Goal: Information Seeking & Learning: Learn about a topic

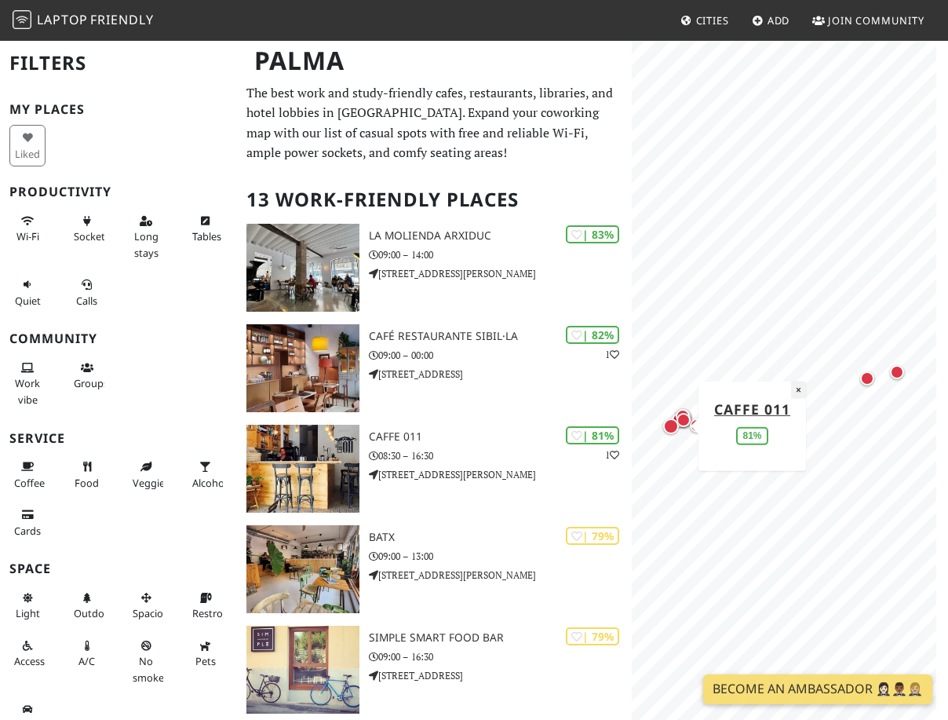
click at [796, 389] on button "×" at bounding box center [798, 389] width 15 height 17
click at [944, 382] on div "MapLibre | Protomaps © OpenStreetMap" at bounding box center [790, 399] width 316 height 720
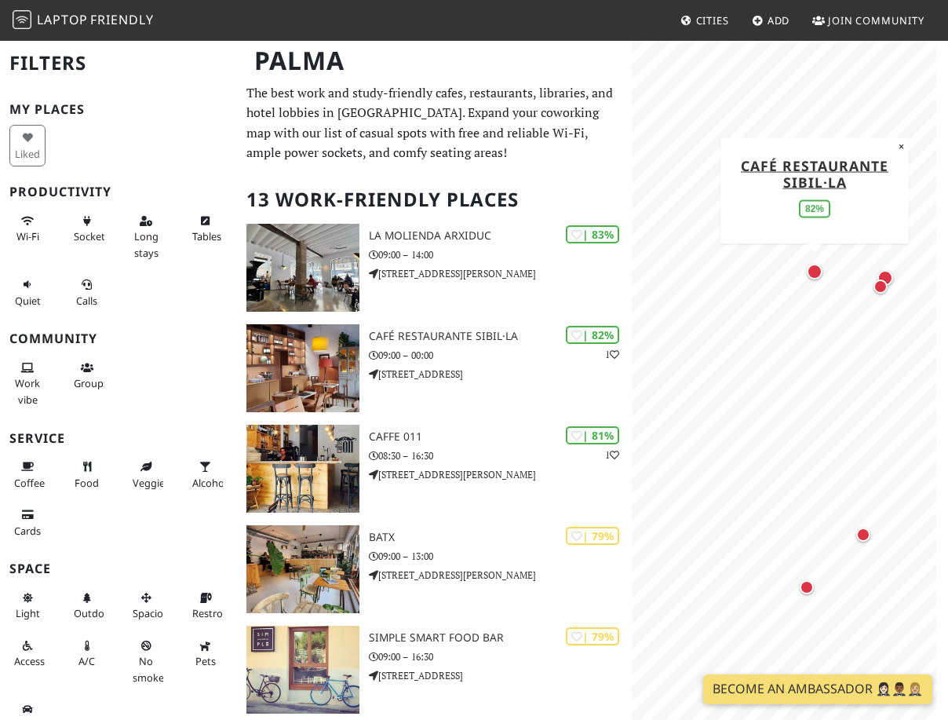
click at [817, 275] on div "Map marker" at bounding box center [815, 272] width 16 height 16
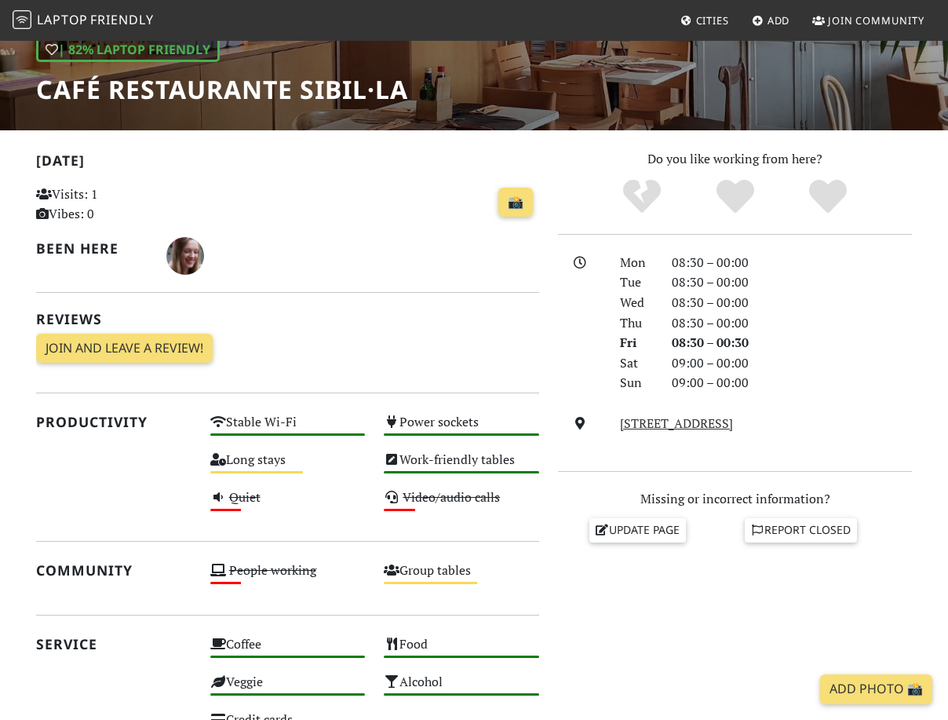
scroll to position [314, 0]
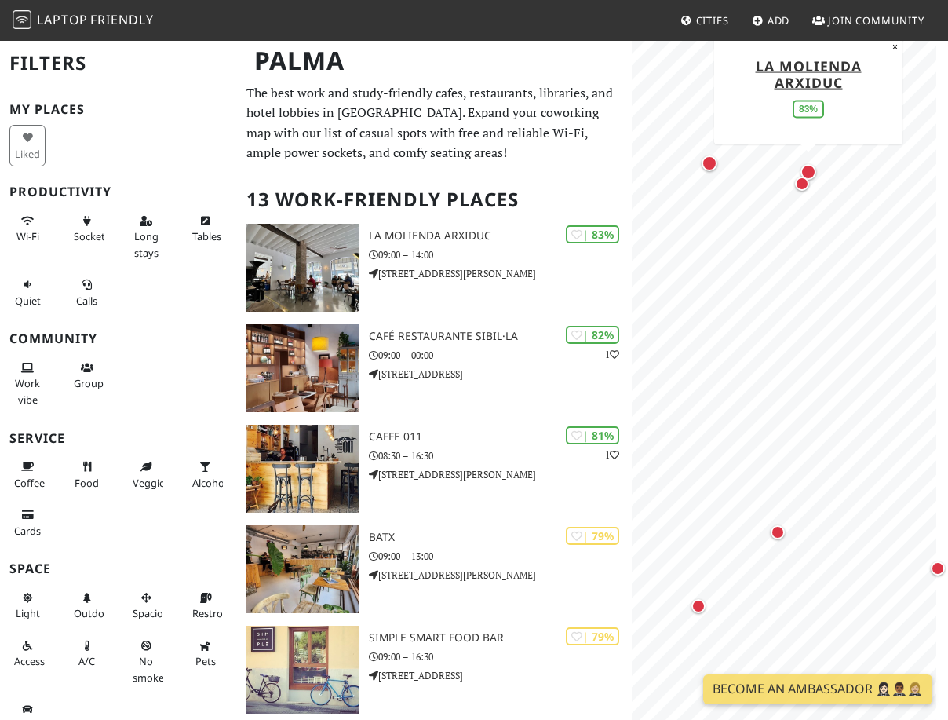
click at [806, 163] on div "Map marker" at bounding box center [809, 172] width 22 height 22
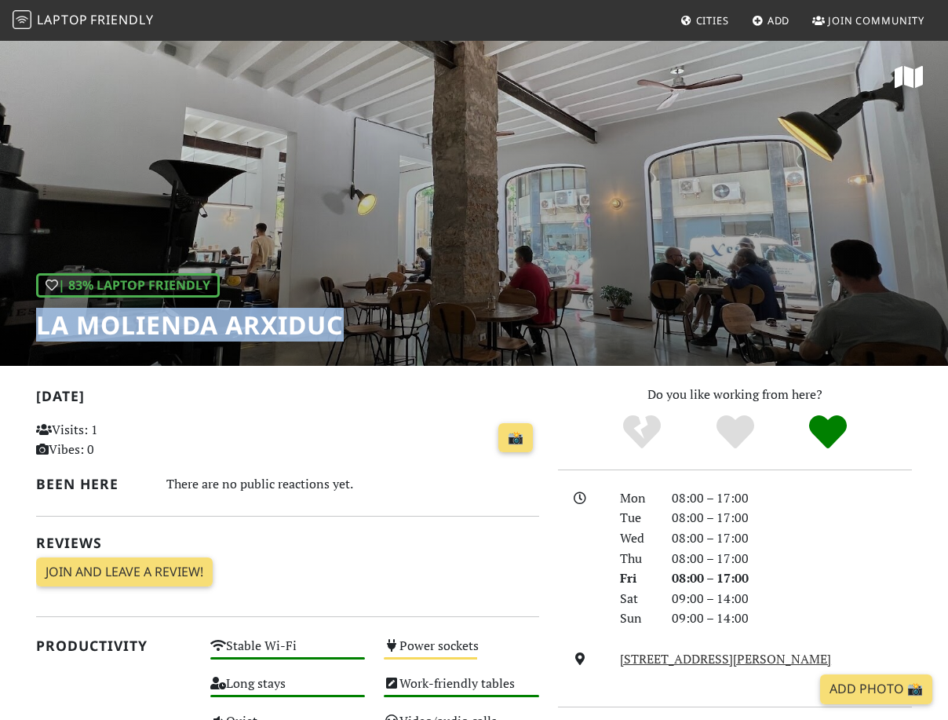
drag, startPoint x: 338, startPoint y: 323, endPoint x: 34, endPoint y: 333, distance: 304.7
click at [34, 333] on div "| 83% Laptop Friendly La Molienda Arxiduc" at bounding box center [474, 202] width 948 height 327
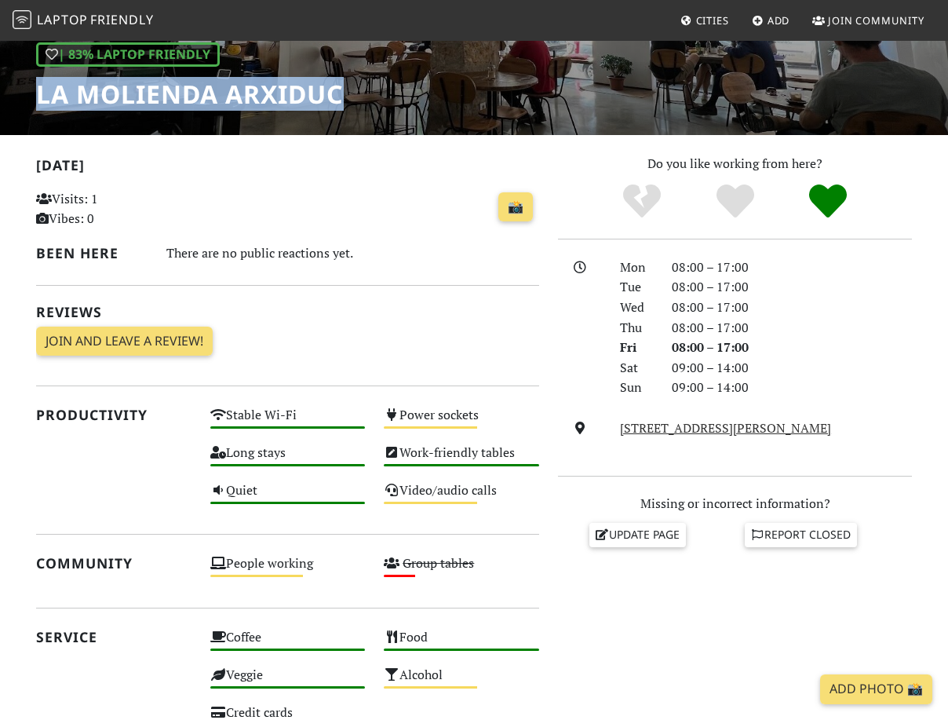
scroll to position [235, 0]
